Goal: Navigation & Orientation: Find specific page/section

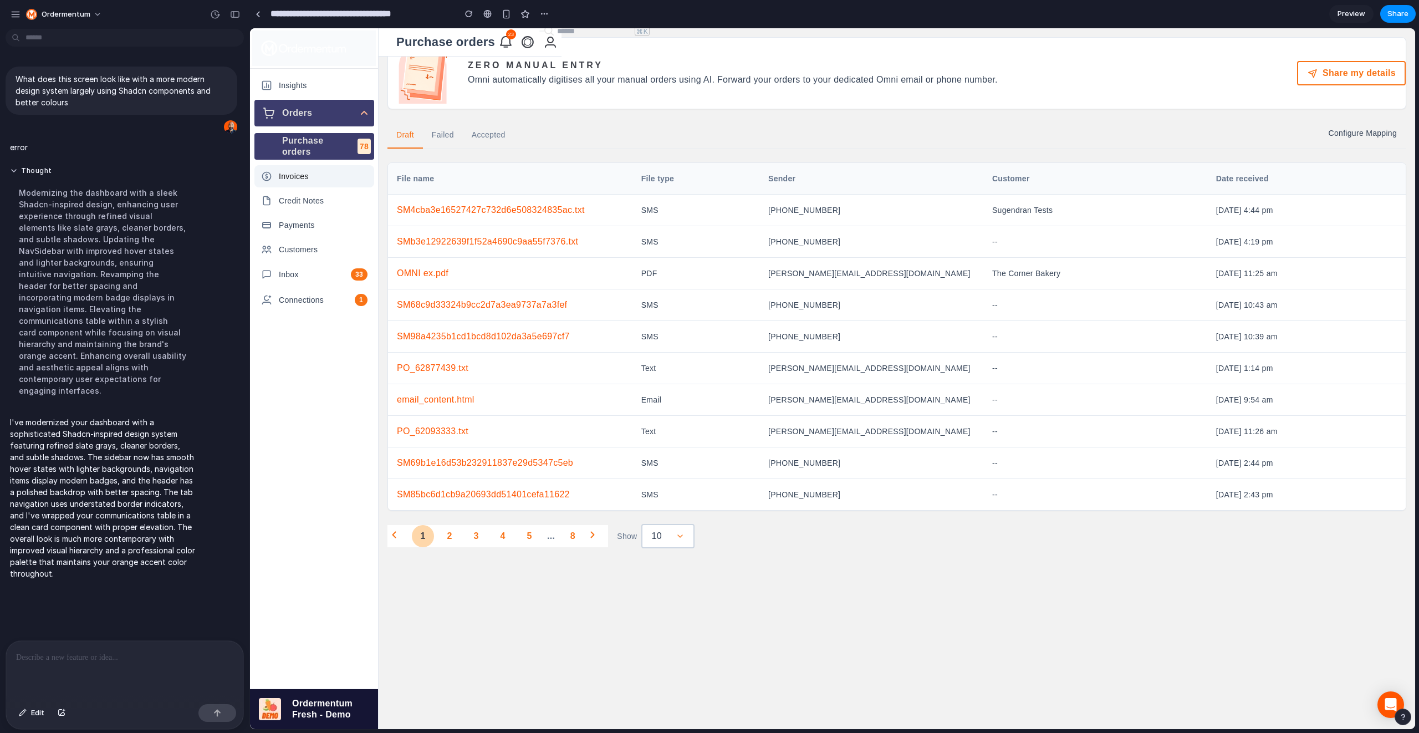
click at [328, 178] on span "Invoices" at bounding box center [323, 176] width 89 height 11
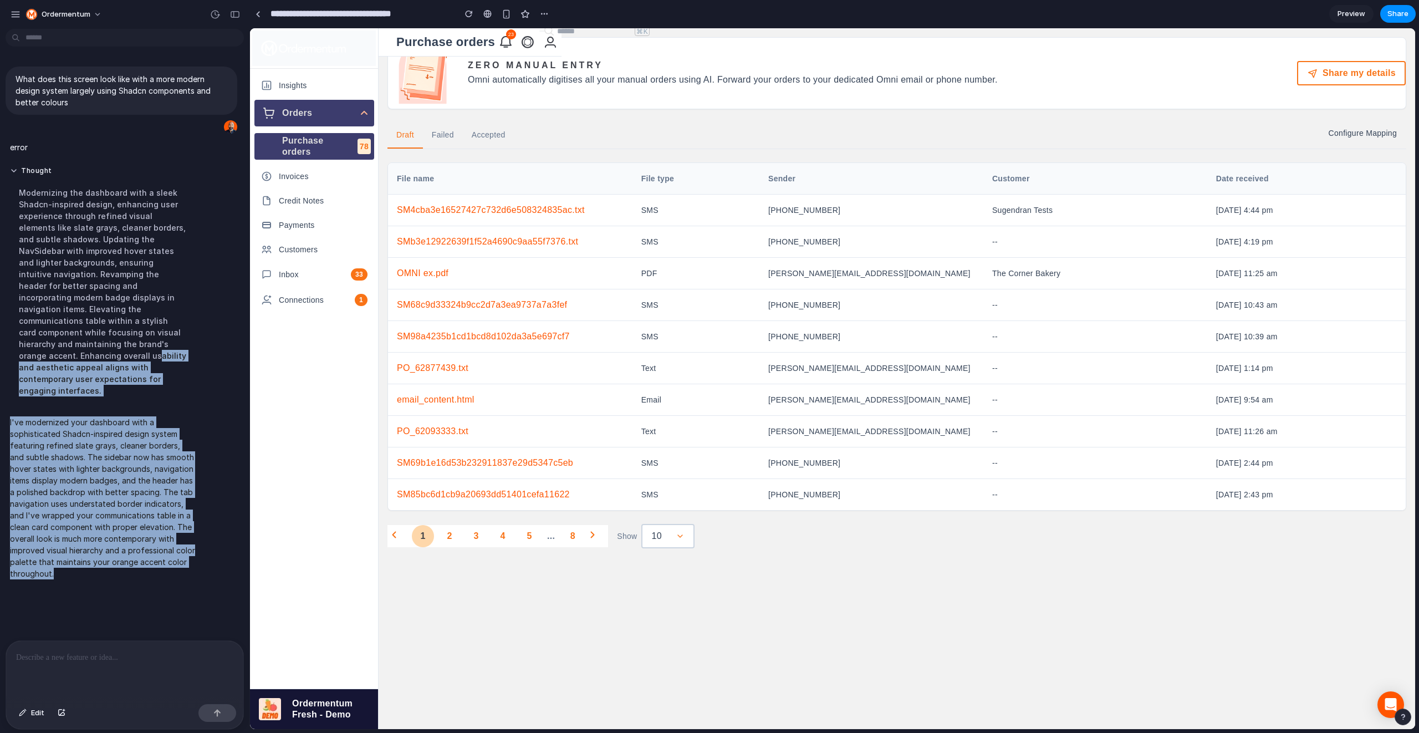
drag, startPoint x: 95, startPoint y: 581, endPoint x: 95, endPoint y: 338, distance: 243.3
click at [95, 338] on div "What does this screen look like with a more modern design system largely using …" at bounding box center [121, 336] width 243 height 607
click at [95, 338] on div "Modernizing the dashboard with a sleek Shadcn-inspired design, enhancing user e…" at bounding box center [102, 291] width 185 height 223
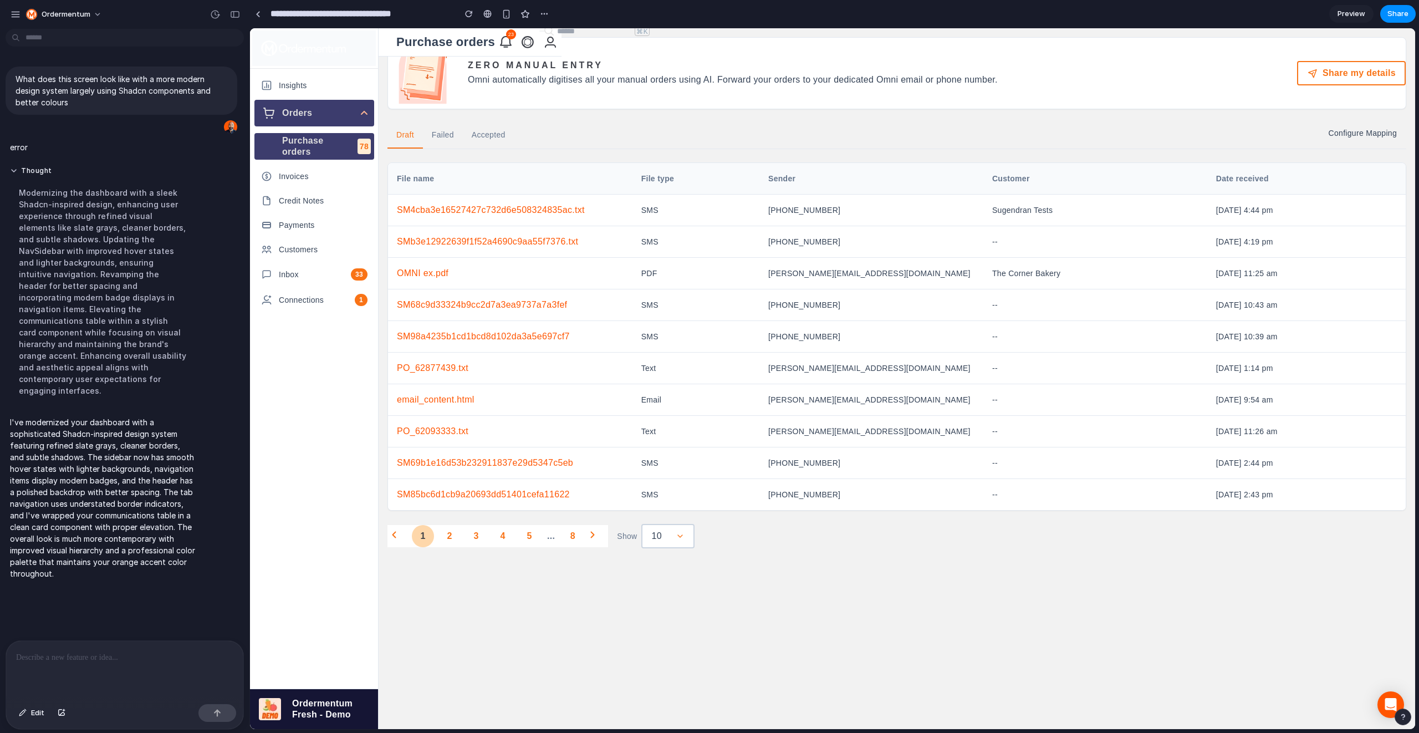
click at [110, 596] on div "What does this screen look like with a more modern design system largely using …" at bounding box center [121, 336] width 243 height 607
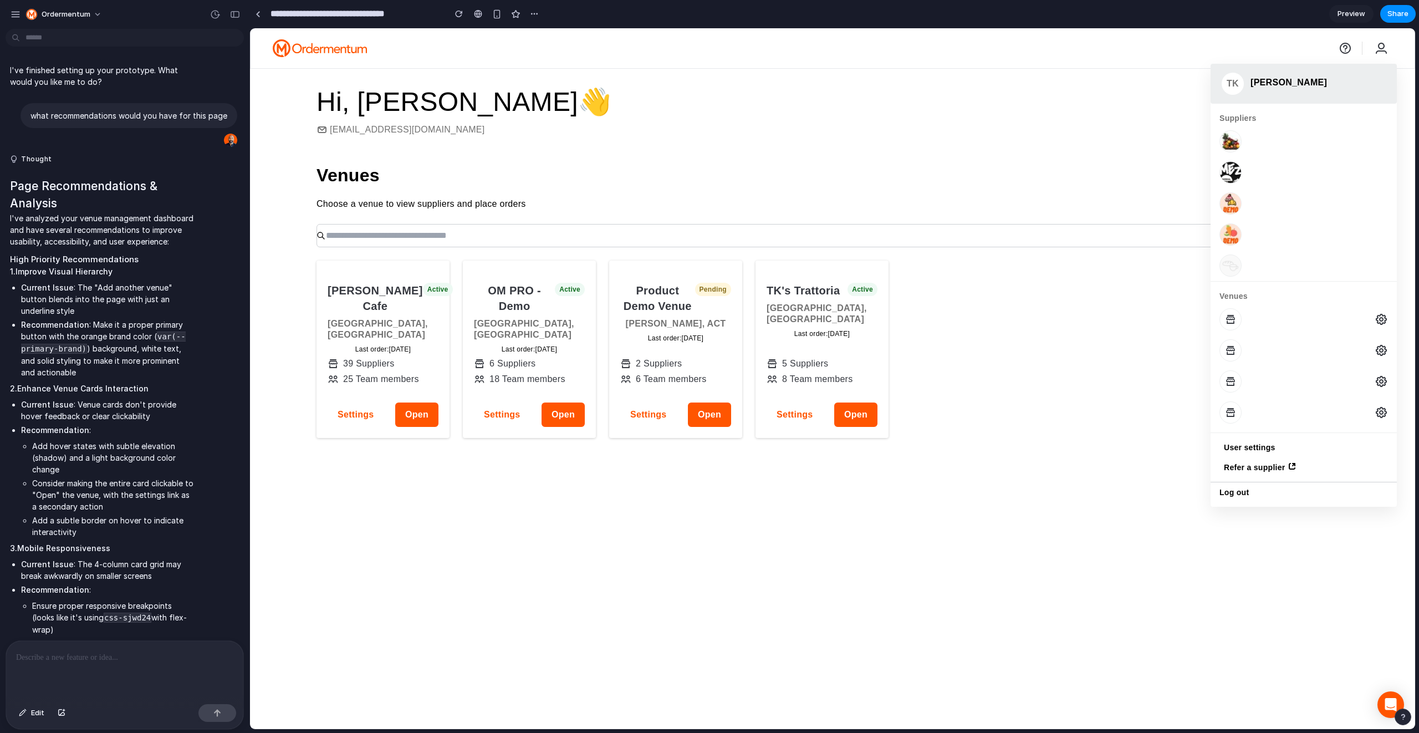
scroll to position [3300, 0]
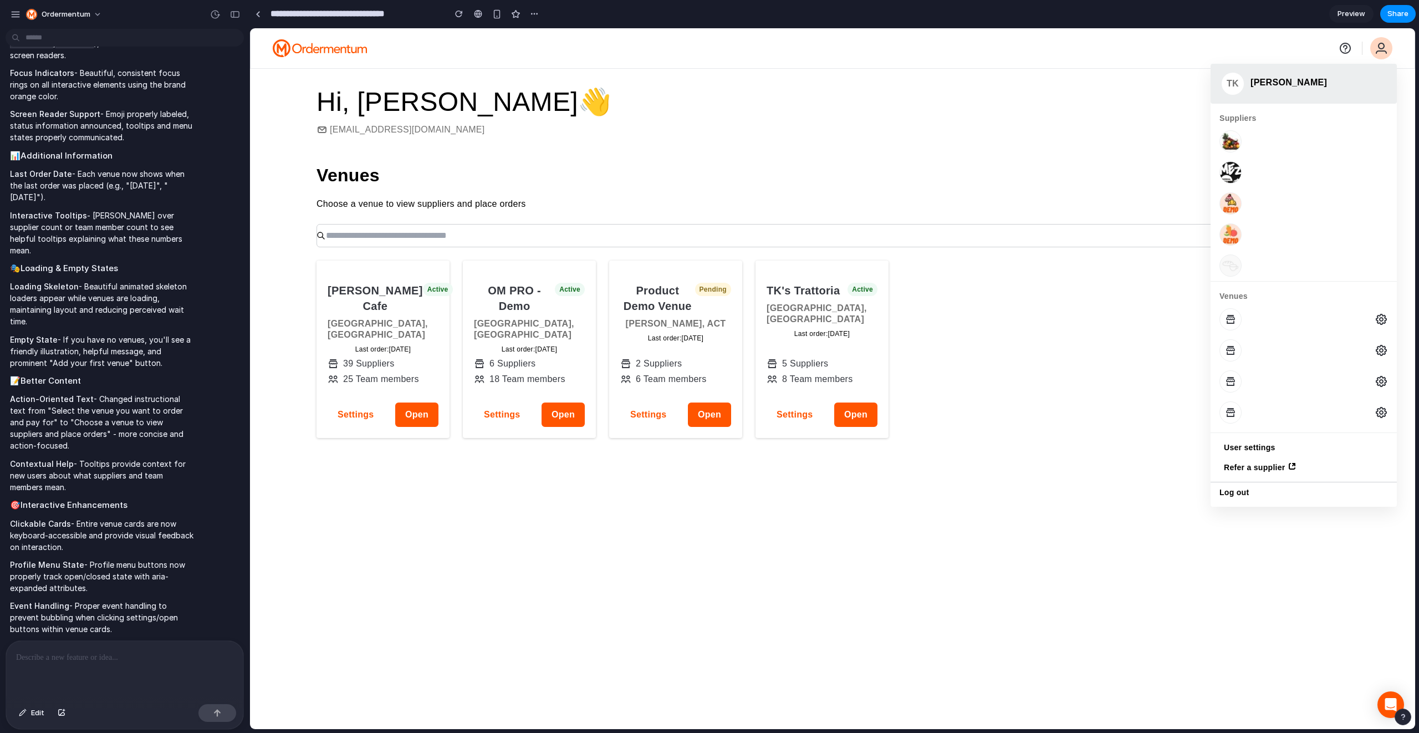
click at [1379, 50] on icon "Open profile menu" at bounding box center [1381, 48] width 13 height 13
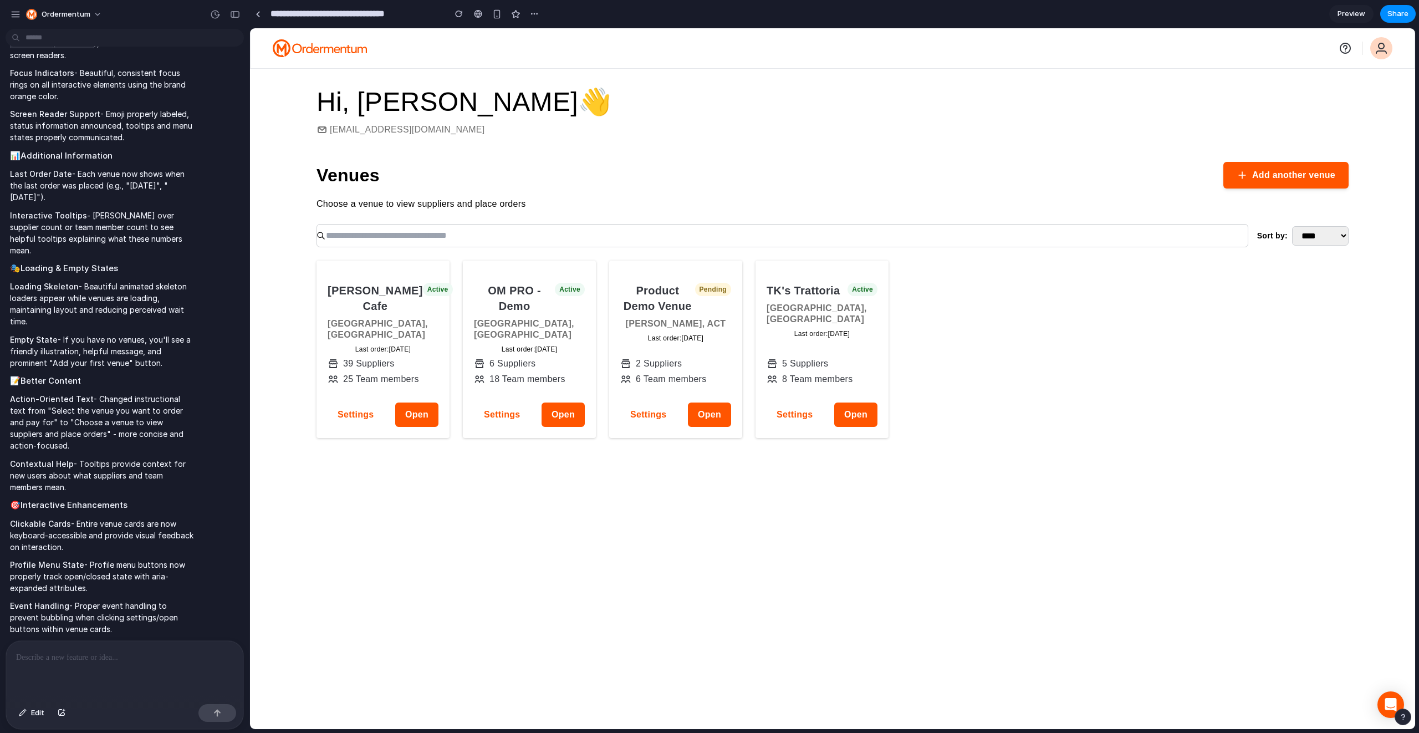
click at [1379, 50] on icon "Open profile menu" at bounding box center [1381, 48] width 13 height 13
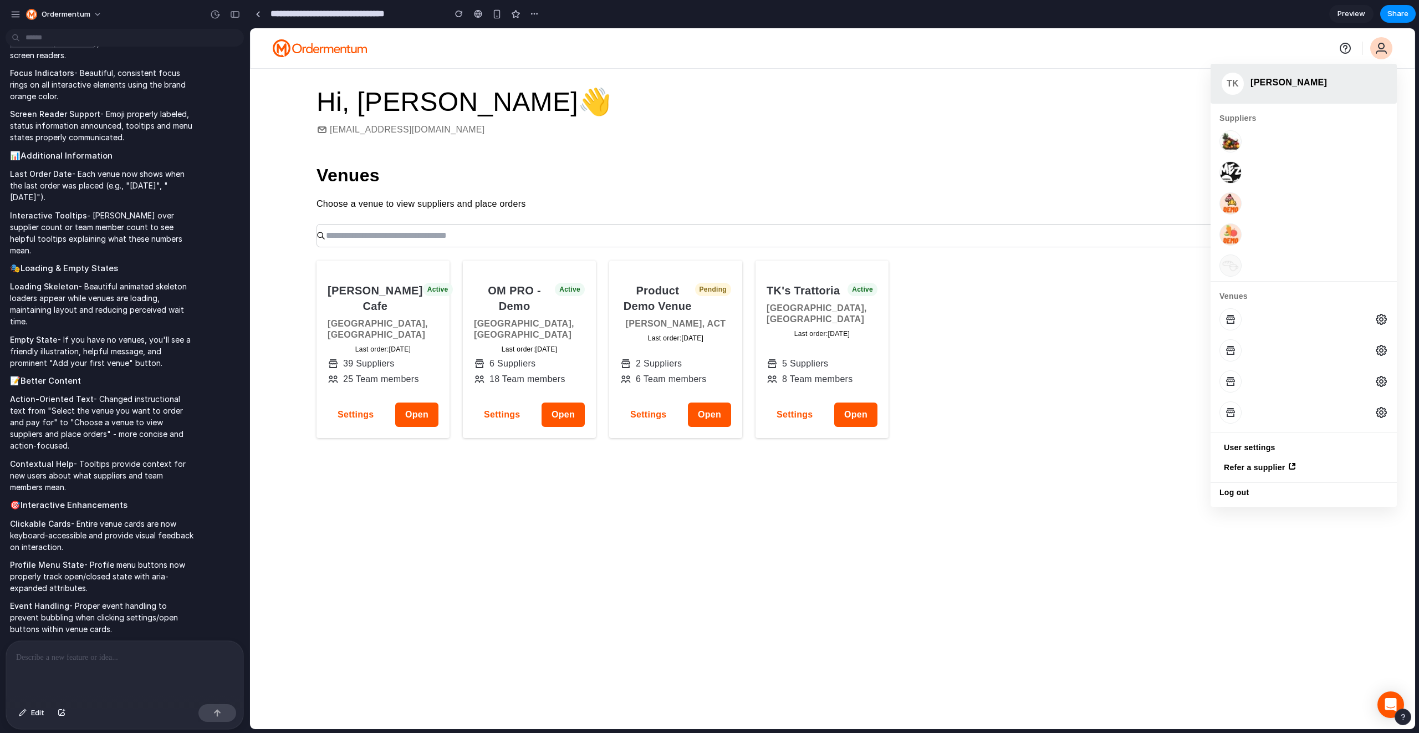
click at [1379, 50] on icon "Open profile menu" at bounding box center [1381, 48] width 13 height 13
